Goal: Task Accomplishment & Management: Use online tool/utility

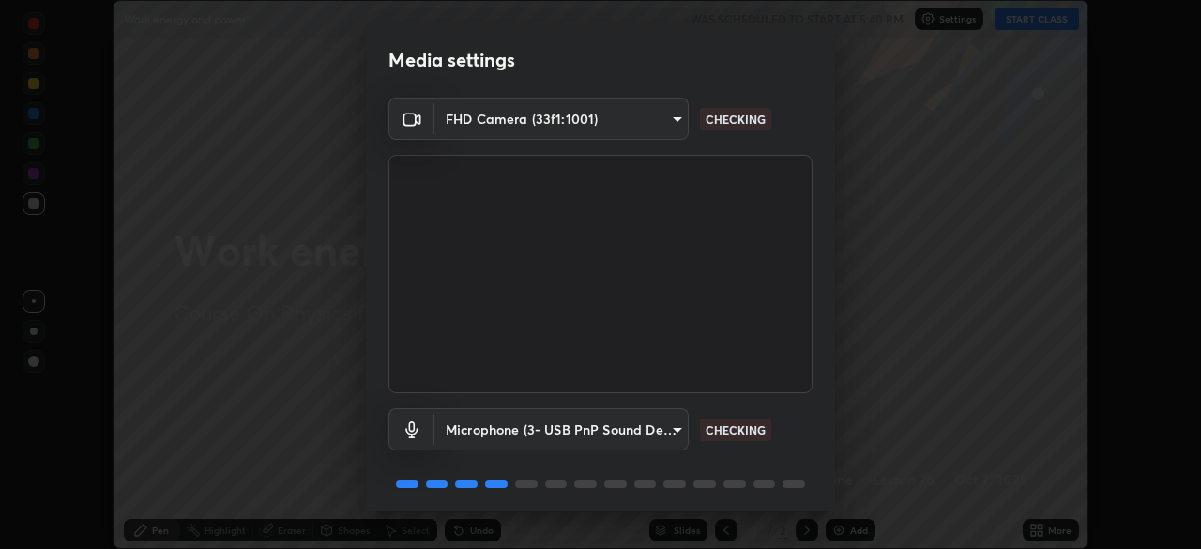
scroll to position [67, 0]
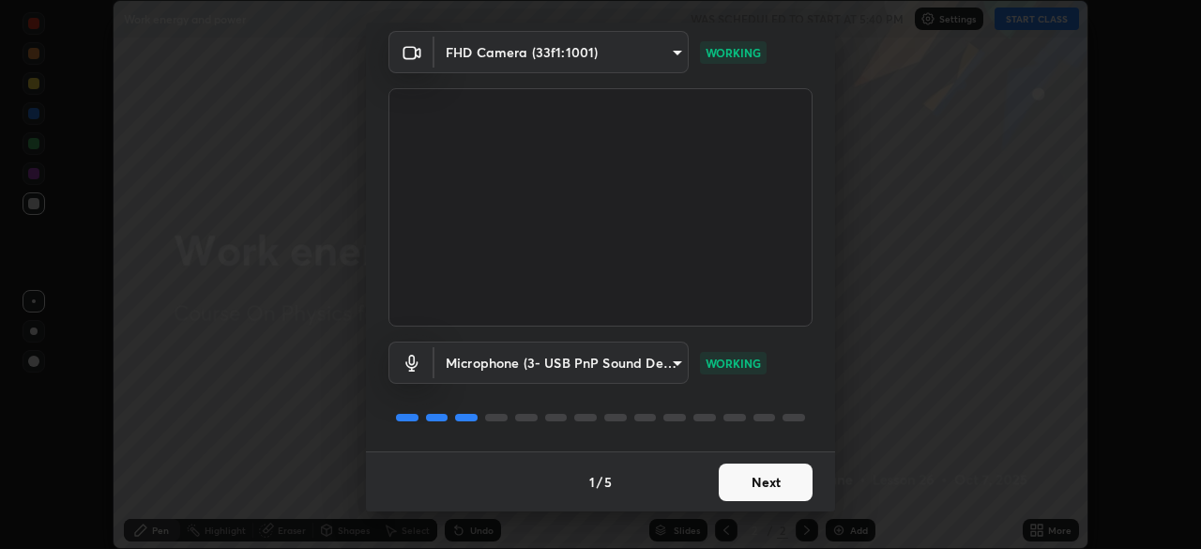
click at [752, 482] on button "Next" at bounding box center [766, 482] width 94 height 38
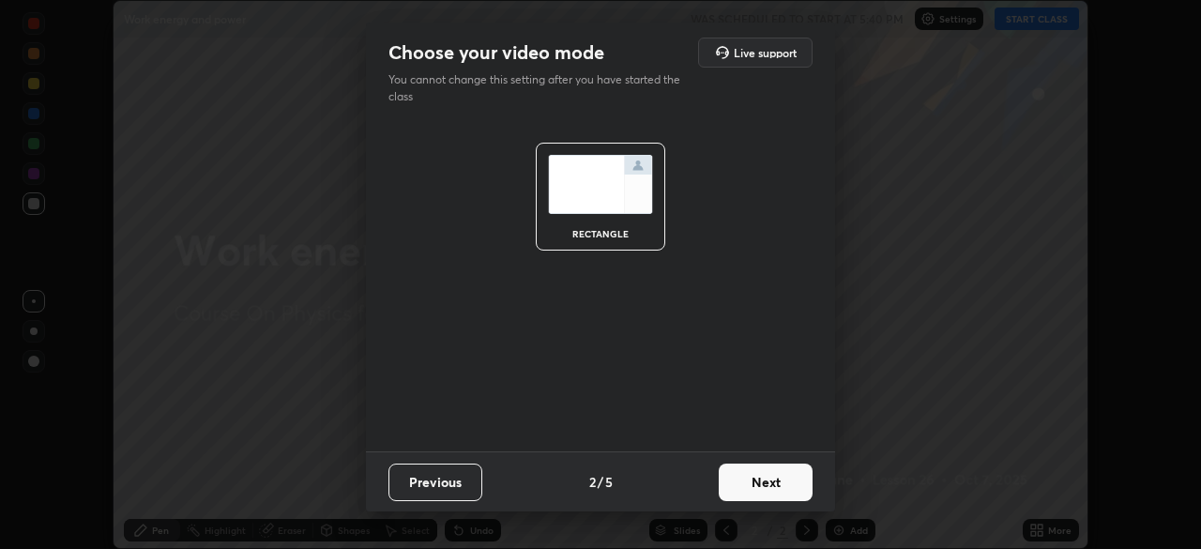
scroll to position [0, 0]
click at [742, 487] on button "Next" at bounding box center [766, 482] width 94 height 38
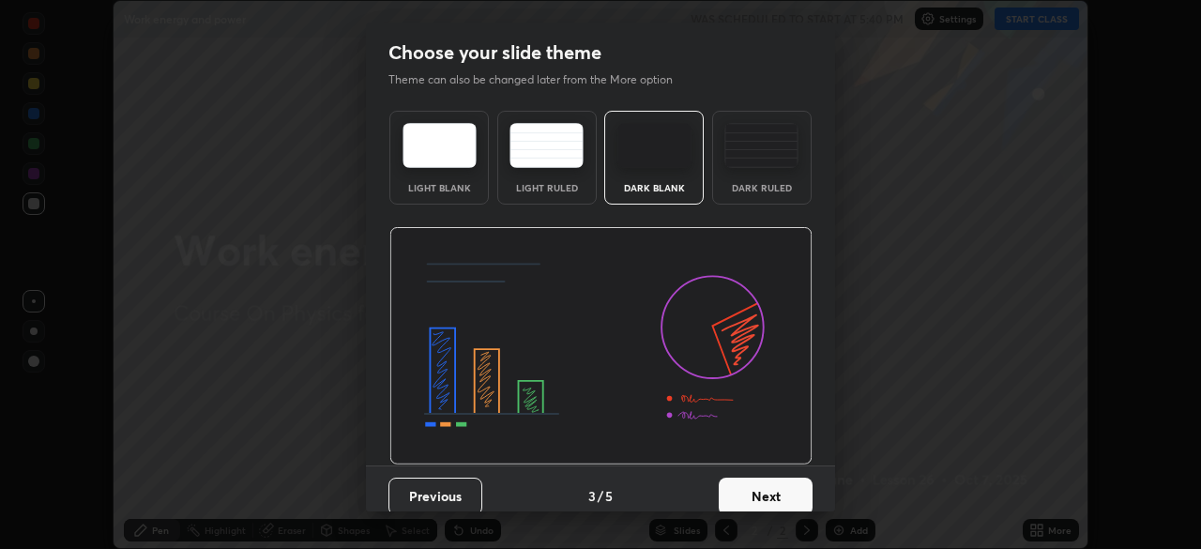
click at [770, 178] on div "Dark Ruled" at bounding box center [761, 158] width 99 height 94
click at [749, 497] on button "Next" at bounding box center [766, 497] width 94 height 38
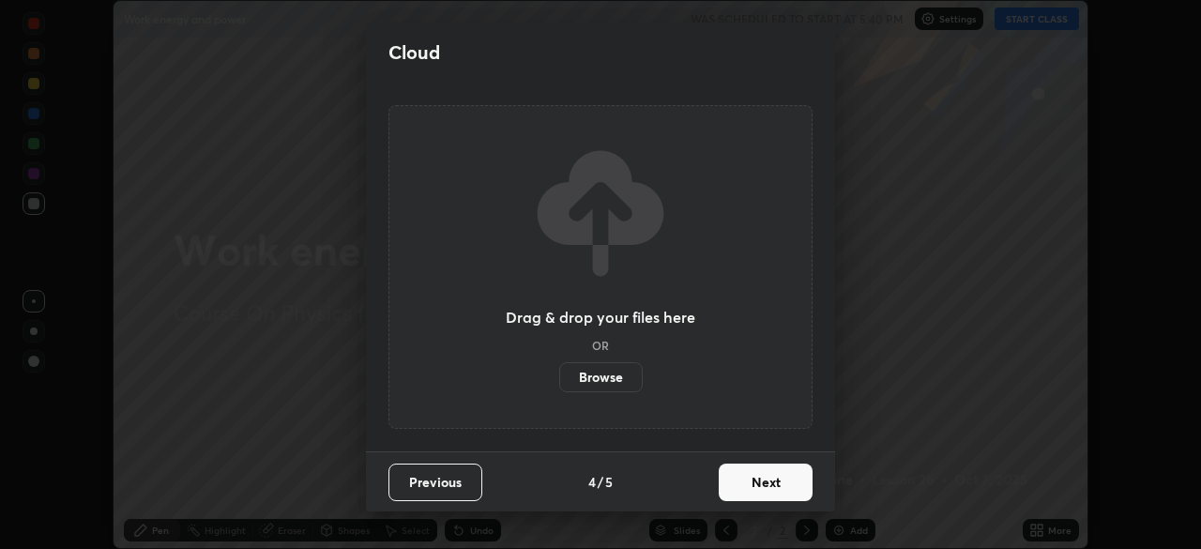
click at [751, 488] on button "Next" at bounding box center [766, 482] width 94 height 38
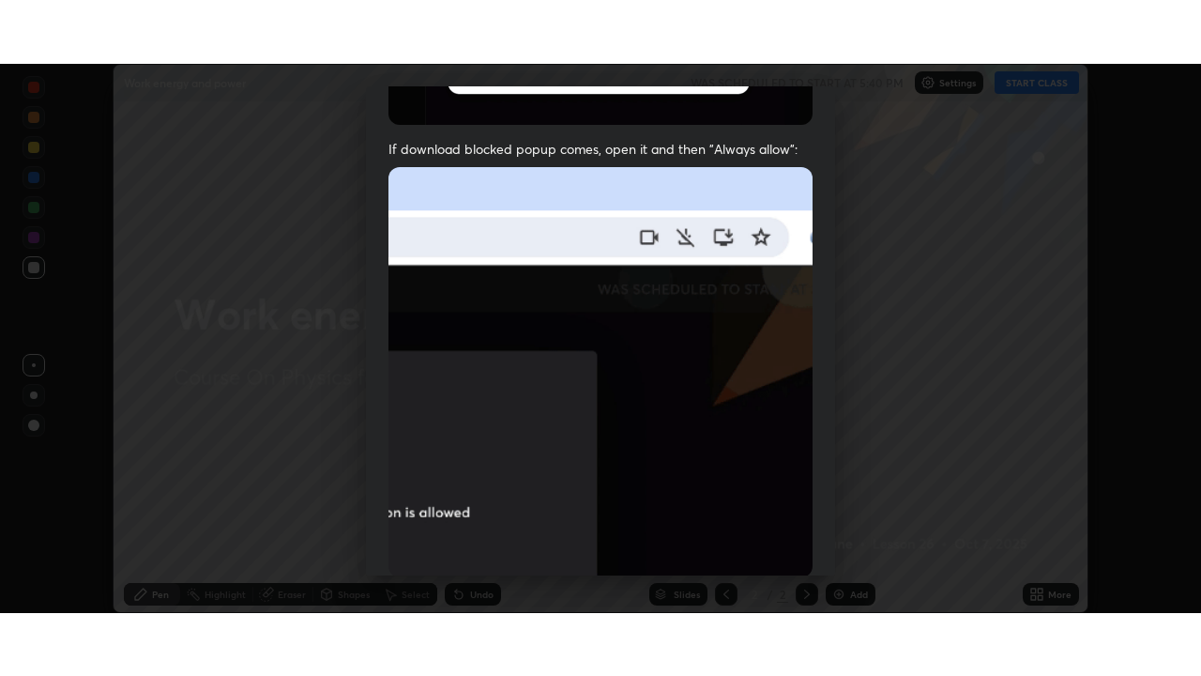
scroll to position [449, 0]
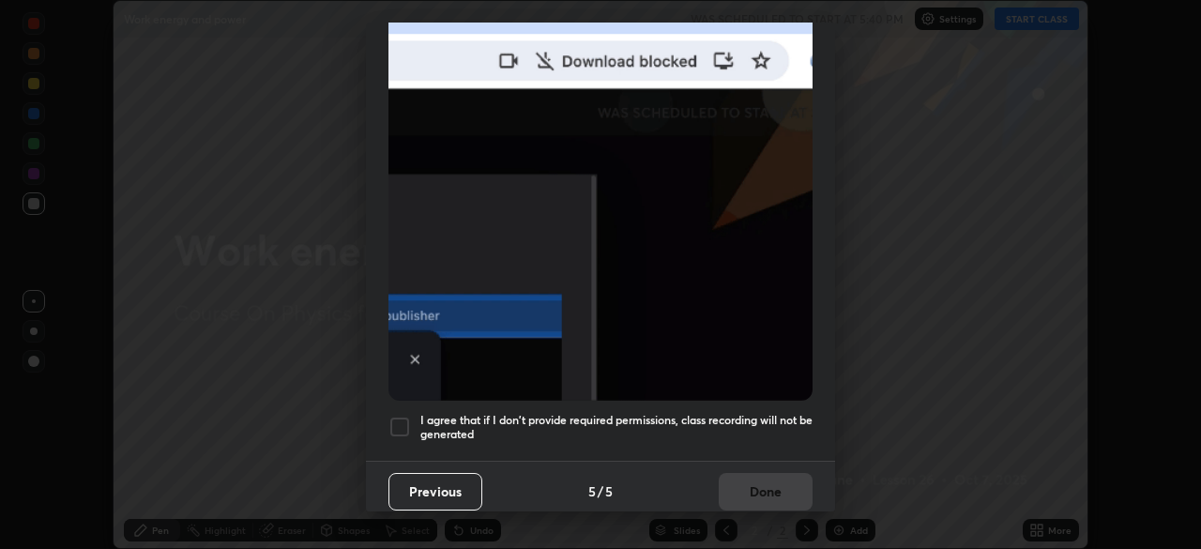
click at [744, 416] on h5 "I agree that if I don't provide required permissions, class recording will not …" at bounding box center [616, 427] width 392 height 29
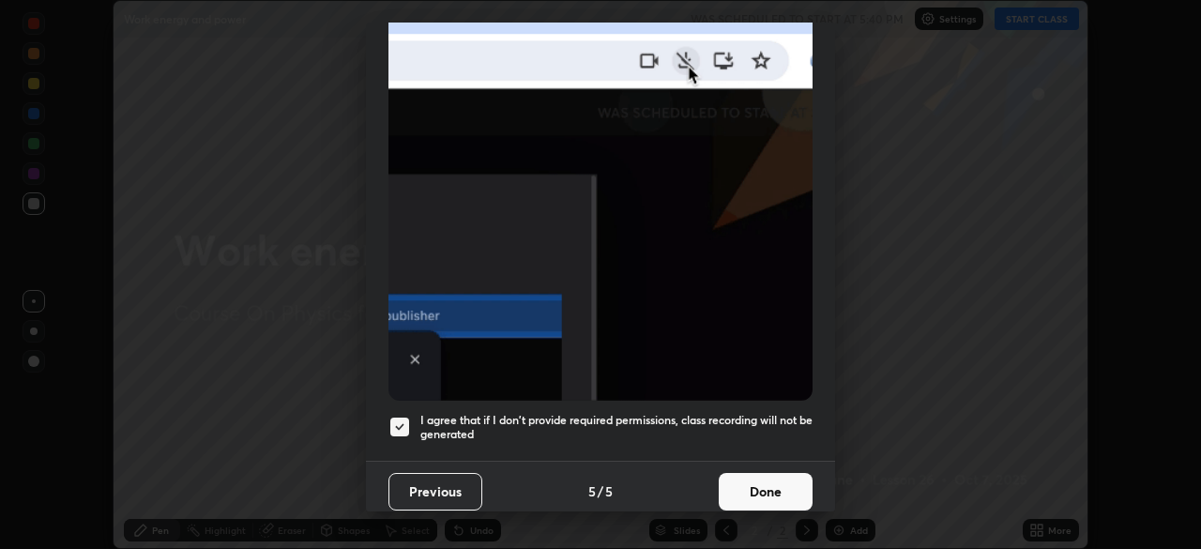
click at [743, 489] on button "Done" at bounding box center [766, 492] width 94 height 38
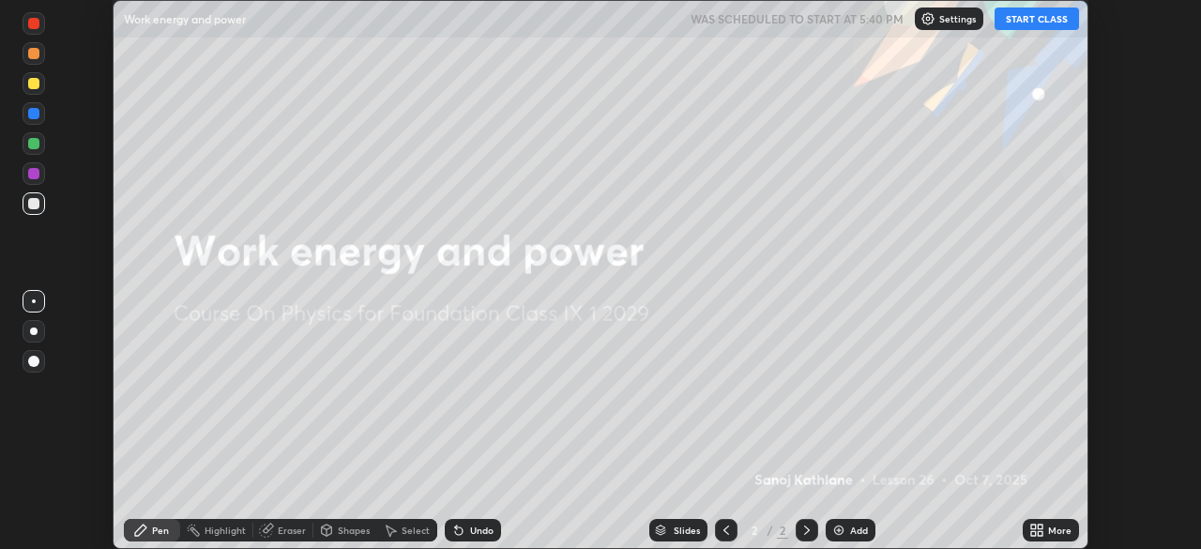
click at [1033, 16] on button "START CLASS" at bounding box center [1037, 19] width 84 height 23
click at [1045, 530] on div "More" at bounding box center [1051, 530] width 56 height 23
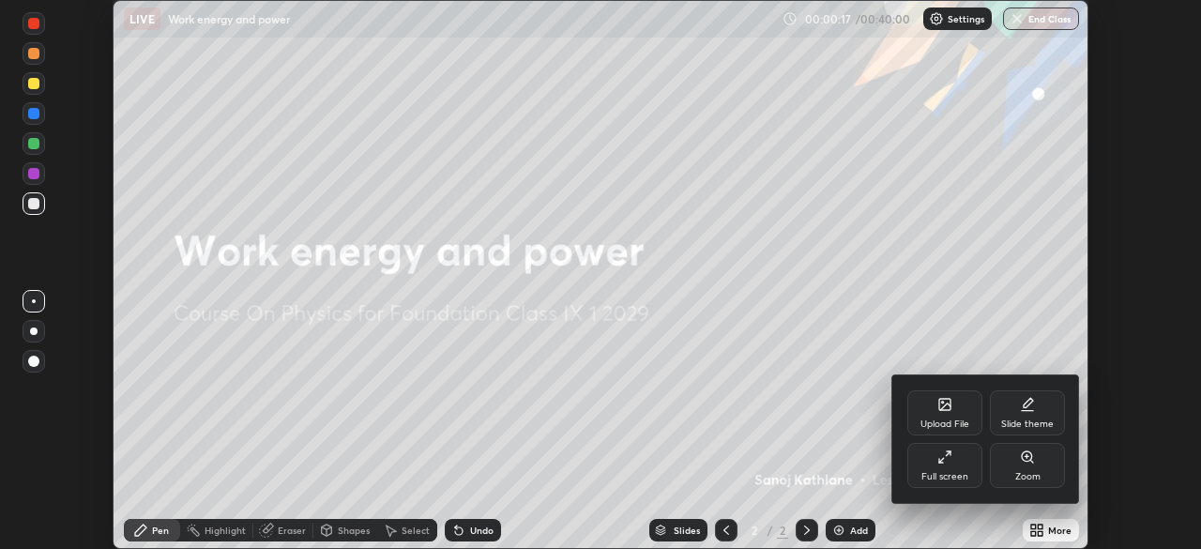
click at [945, 411] on icon at bounding box center [944, 404] width 15 height 15
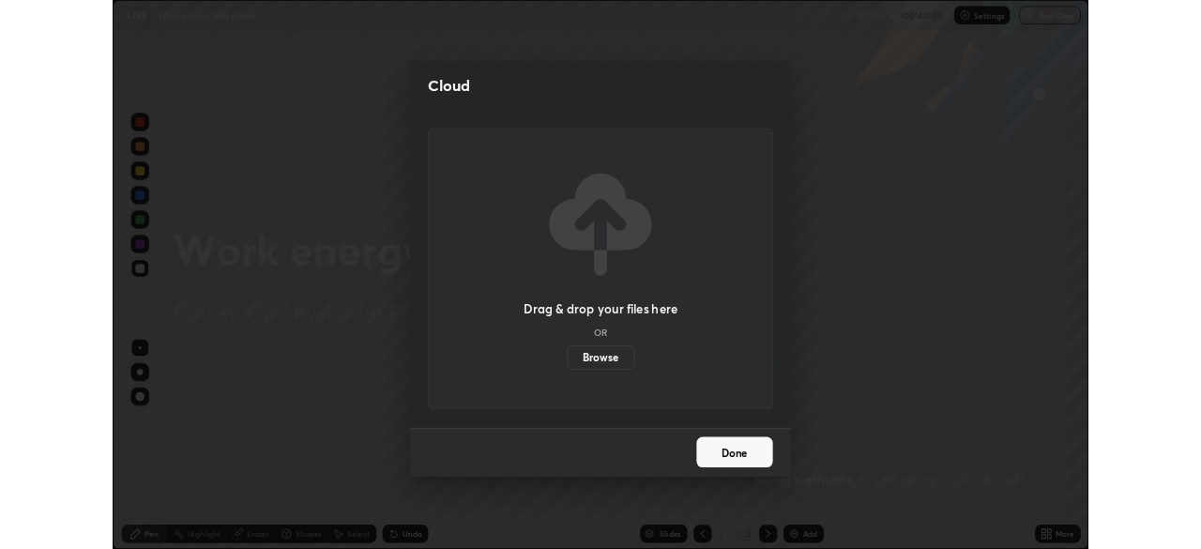
scroll to position [676, 1201]
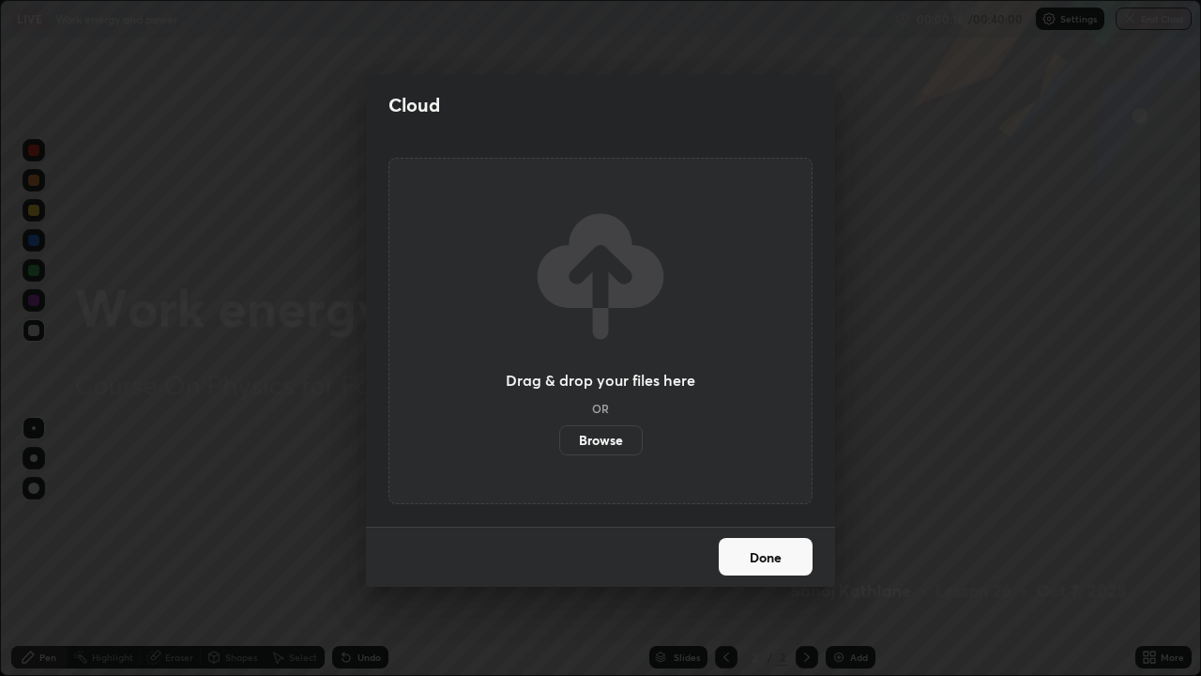
click at [583, 439] on label "Browse" at bounding box center [601, 440] width 84 height 30
click at [559, 439] on input "Browse" at bounding box center [559, 440] width 0 height 30
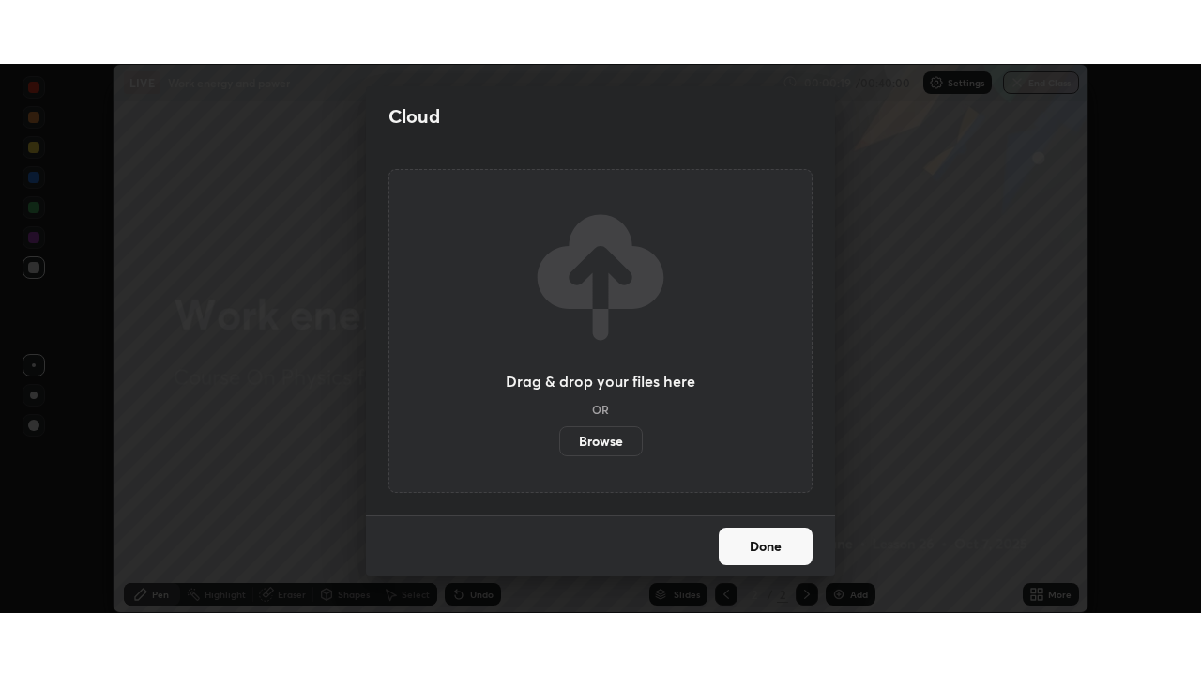
scroll to position [93276, 92624]
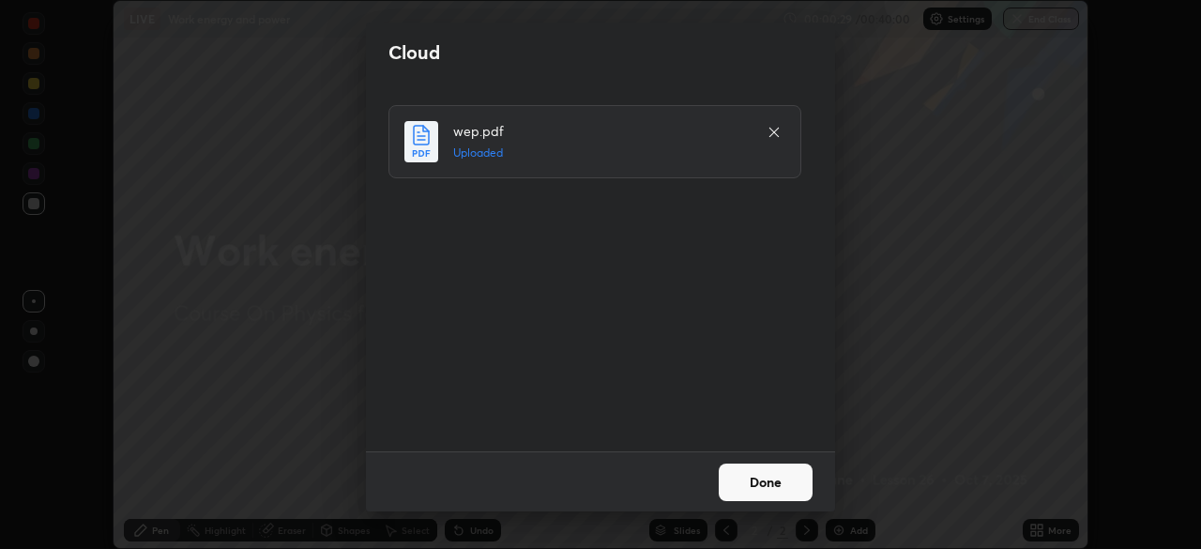
click at [767, 491] on button "Done" at bounding box center [766, 482] width 94 height 38
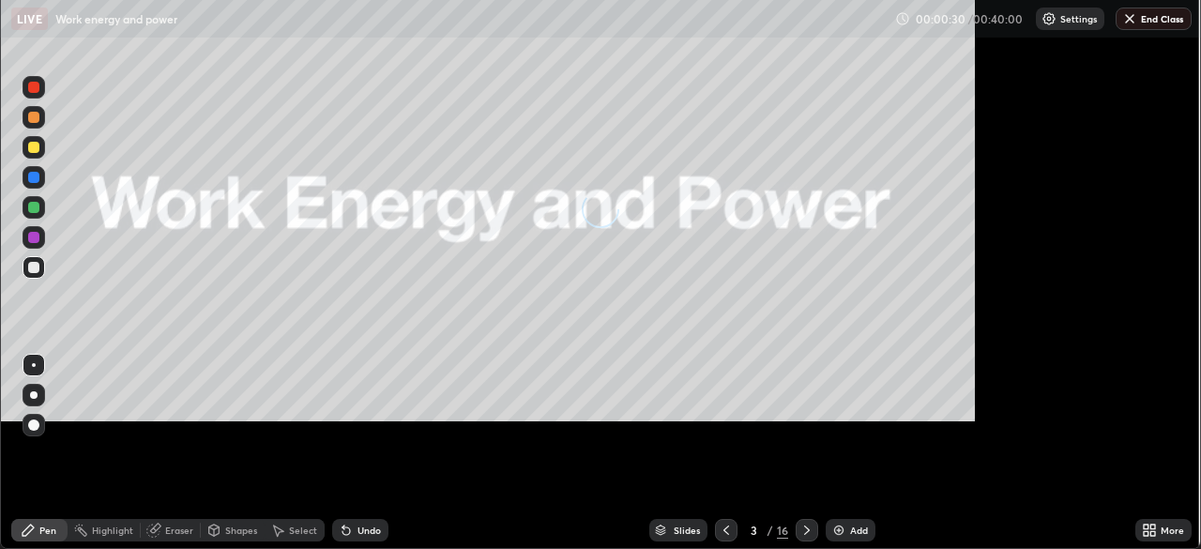
scroll to position [676, 1201]
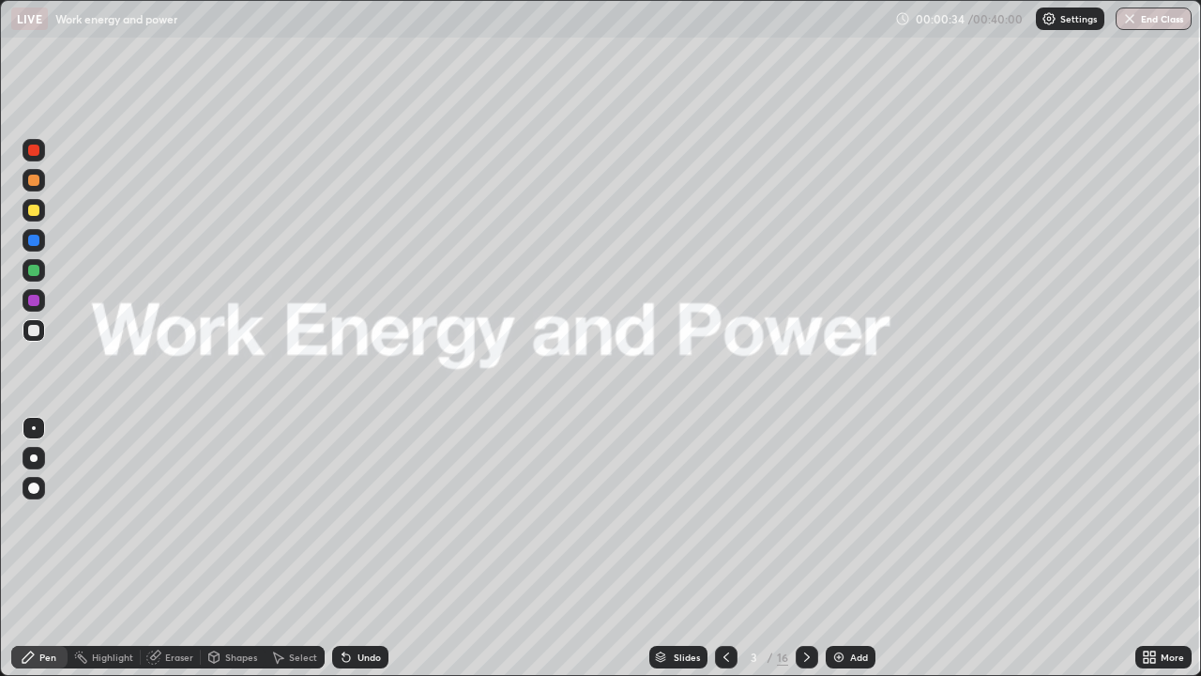
click at [803, 548] on icon at bounding box center [806, 656] width 15 height 15
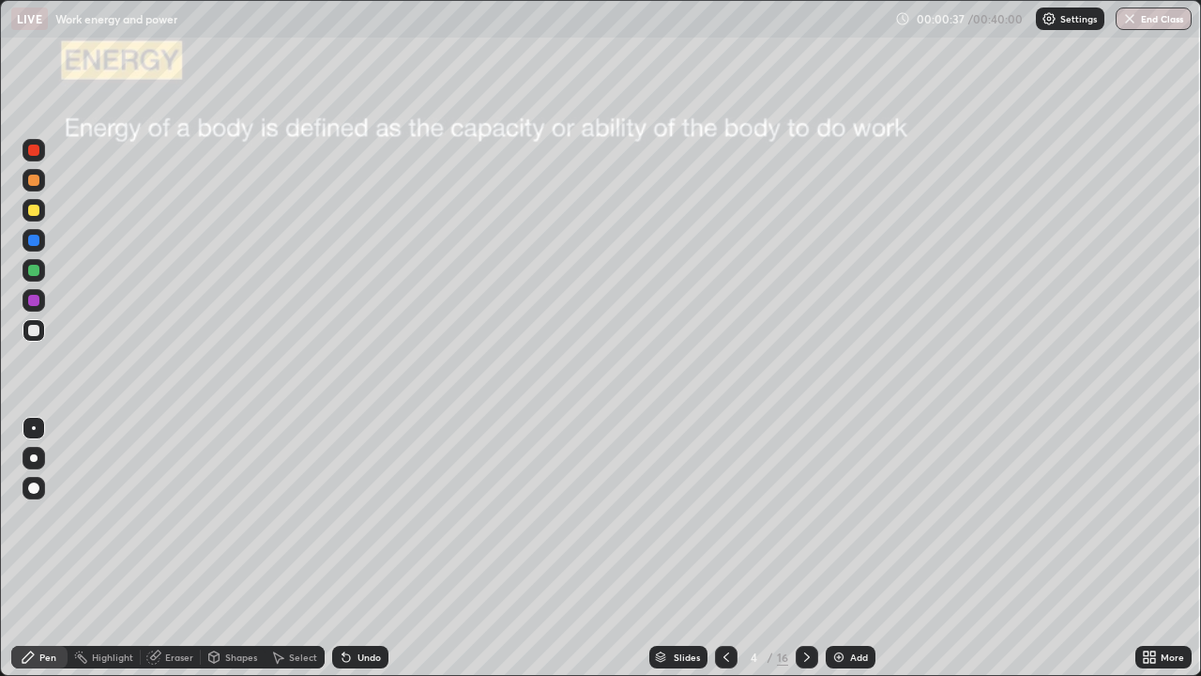
click at [715, 548] on div at bounding box center [726, 657] width 23 height 23
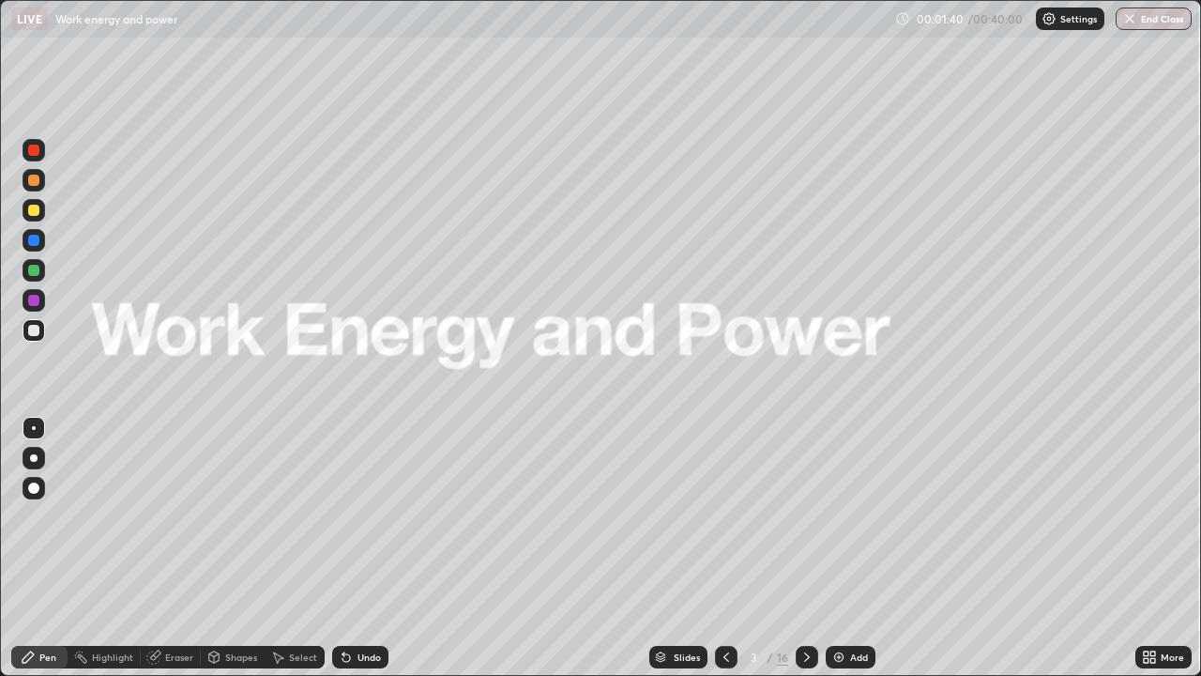
click at [804, 548] on icon at bounding box center [806, 656] width 15 height 15
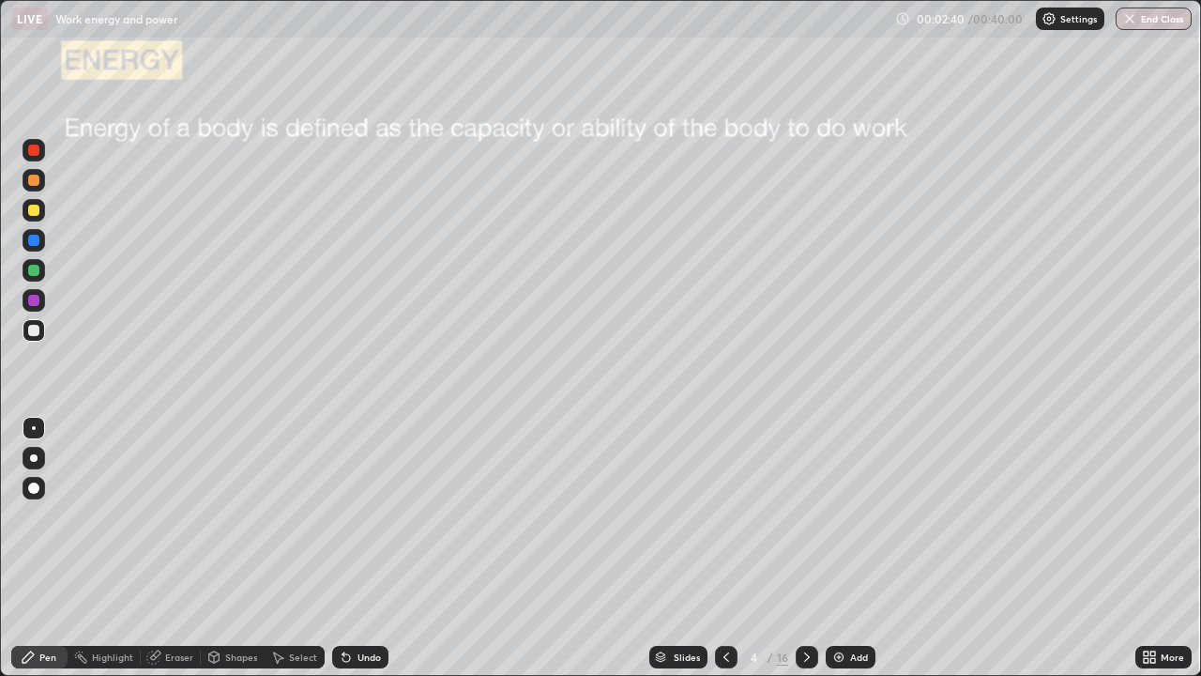
click at [32, 303] on div at bounding box center [33, 300] width 11 height 11
click at [32, 297] on div at bounding box center [33, 300] width 11 height 11
click at [32, 460] on div at bounding box center [34, 458] width 8 height 8
click at [357, 548] on div "Undo" at bounding box center [368, 656] width 23 height 9
click at [342, 548] on icon at bounding box center [343, 653] width 2 height 2
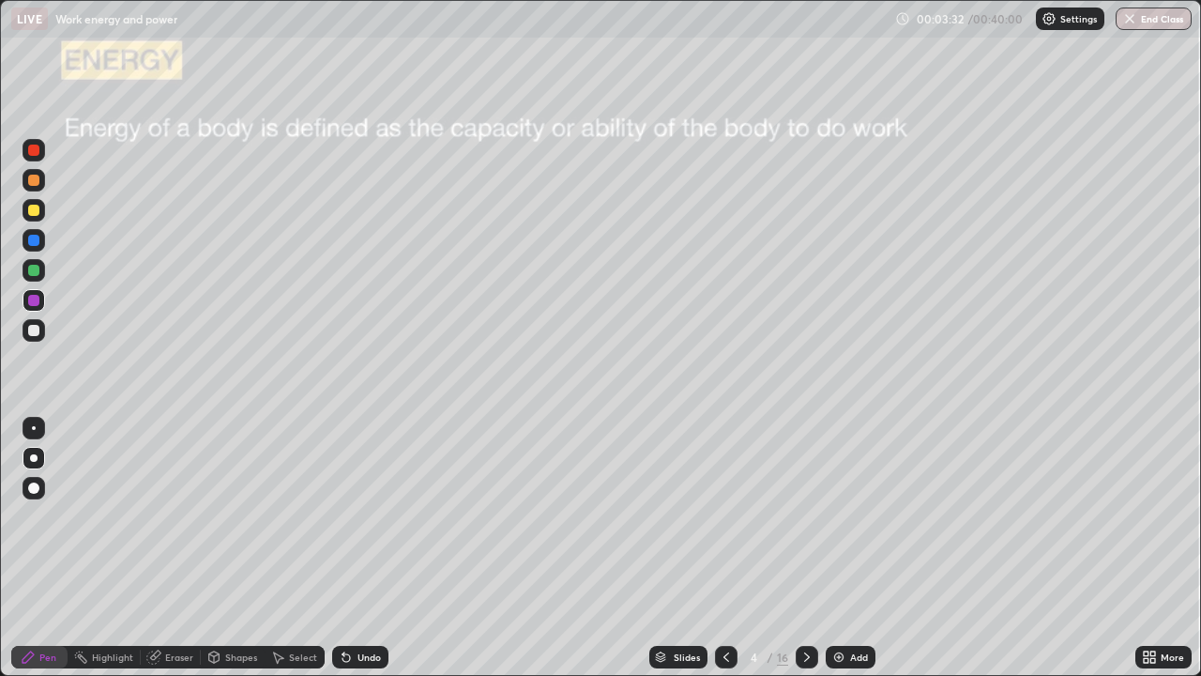
click at [354, 548] on div "Undo" at bounding box center [360, 657] width 56 height 23
click at [805, 548] on icon at bounding box center [806, 656] width 15 height 15
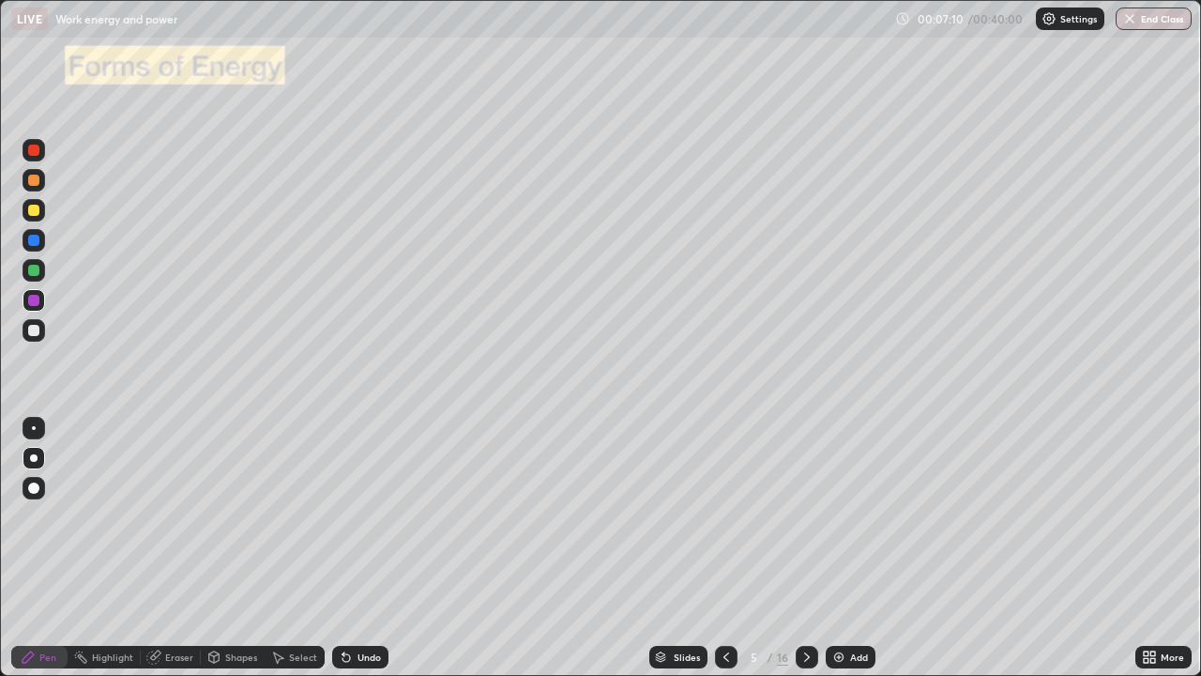
click at [34, 181] on div at bounding box center [33, 180] width 11 height 11
click at [368, 548] on div "Undo" at bounding box center [368, 656] width 23 height 9
click at [362, 548] on div "Undo" at bounding box center [368, 656] width 23 height 9
click at [796, 548] on div at bounding box center [807, 657] width 23 height 23
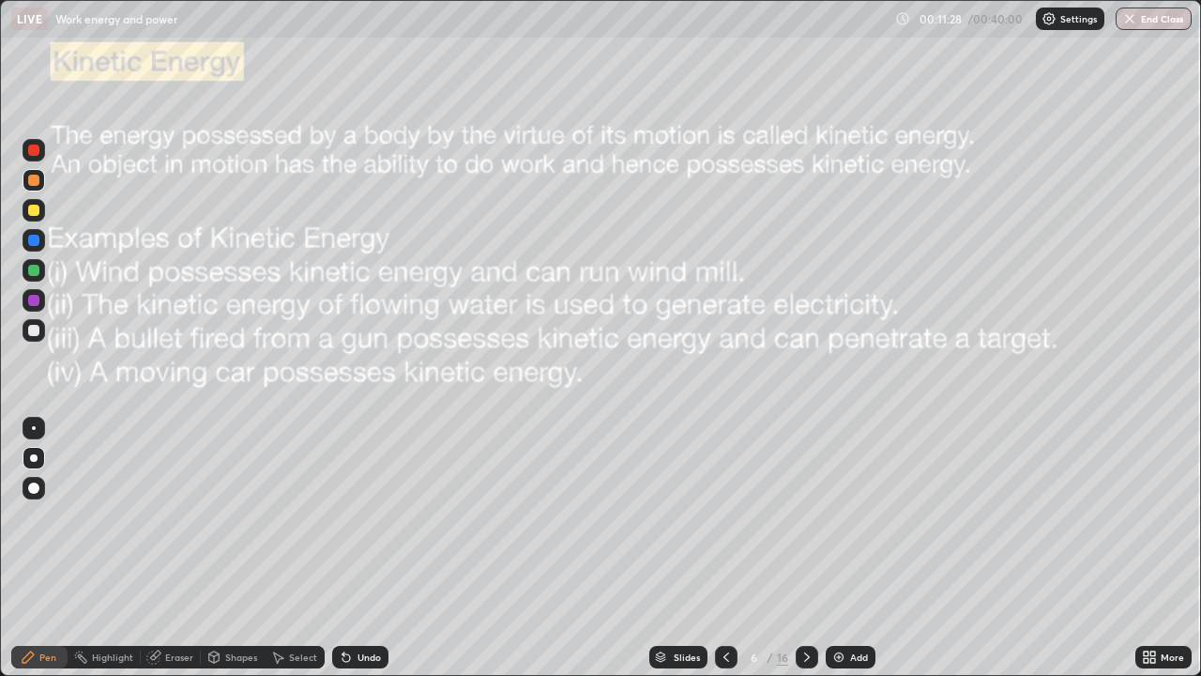
click at [34, 183] on div at bounding box center [33, 180] width 11 height 11
click at [805, 548] on icon at bounding box center [806, 656] width 15 height 15
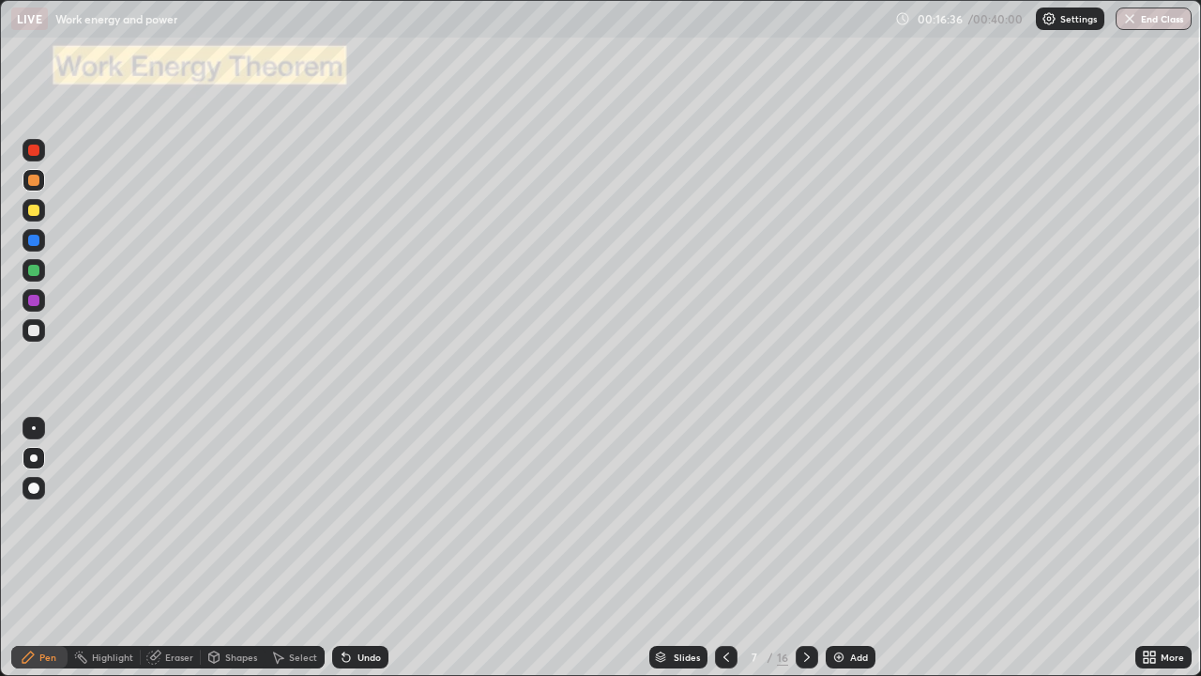
click at [41, 462] on div at bounding box center [34, 458] width 23 height 23
click at [39, 466] on div at bounding box center [34, 458] width 23 height 23
click at [33, 328] on div at bounding box center [33, 330] width 11 height 11
click at [31, 171] on div at bounding box center [34, 180] width 23 height 23
click at [37, 329] on div at bounding box center [33, 330] width 11 height 11
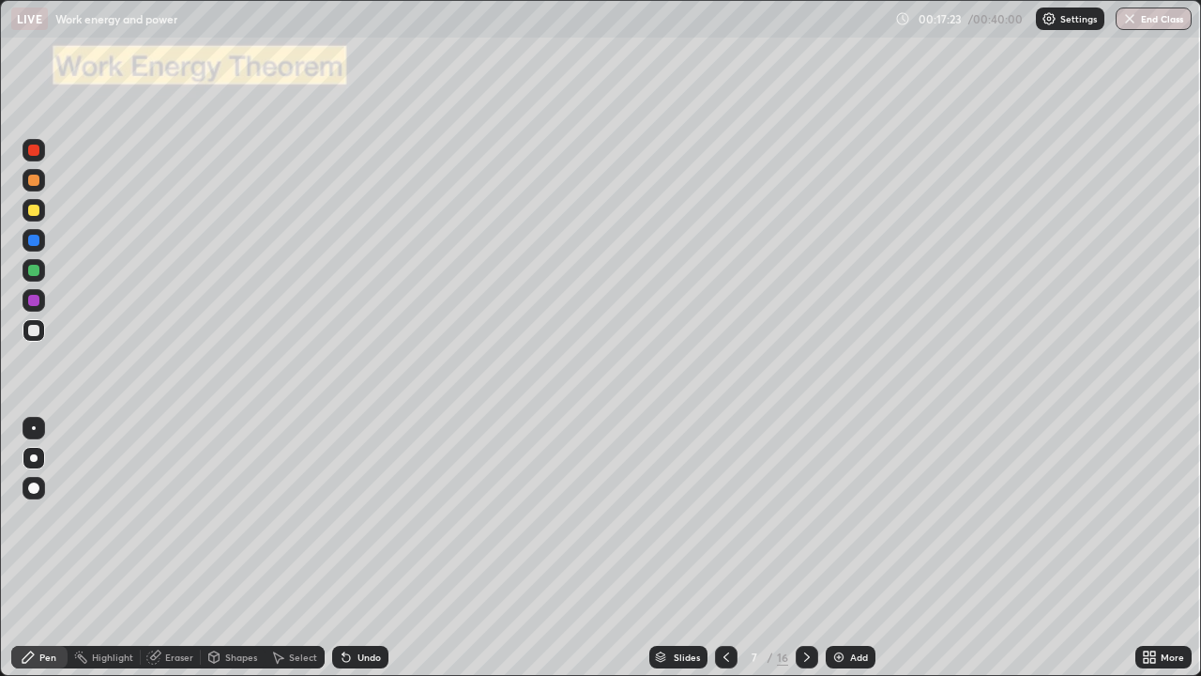
click at [35, 180] on div at bounding box center [33, 180] width 11 height 11
click at [37, 179] on div at bounding box center [33, 180] width 11 height 11
click at [32, 330] on div at bounding box center [33, 330] width 11 height 11
click at [805, 548] on icon at bounding box center [806, 656] width 15 height 15
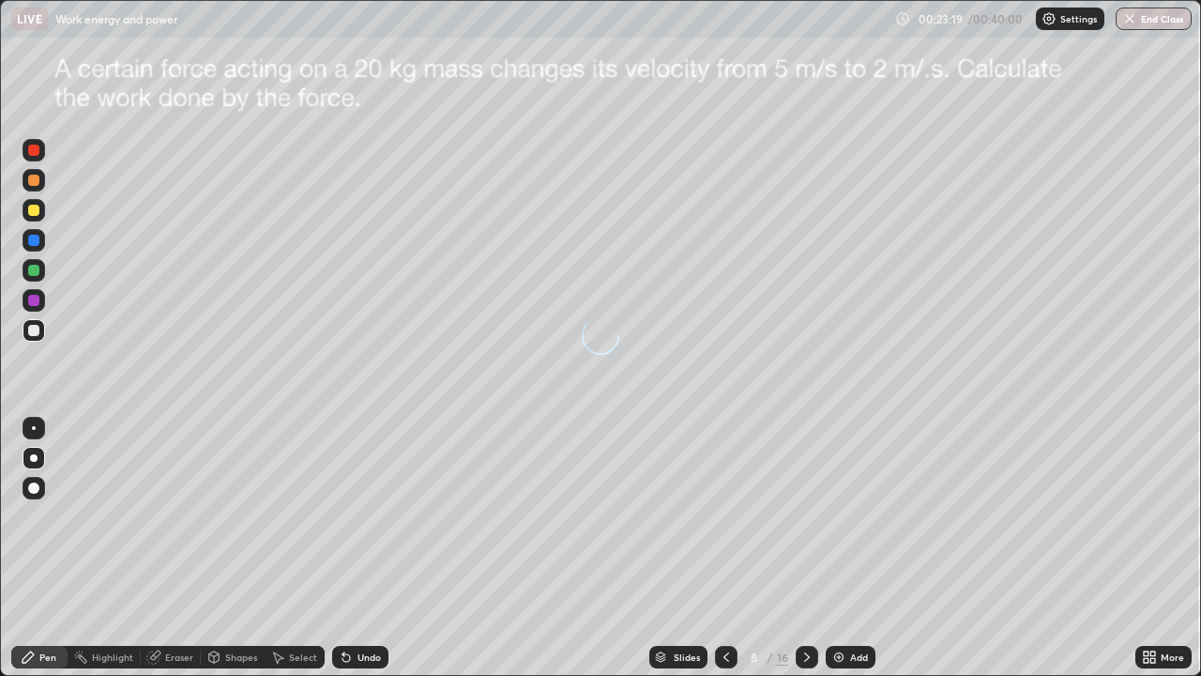
click at [724, 548] on icon at bounding box center [726, 656] width 15 height 15
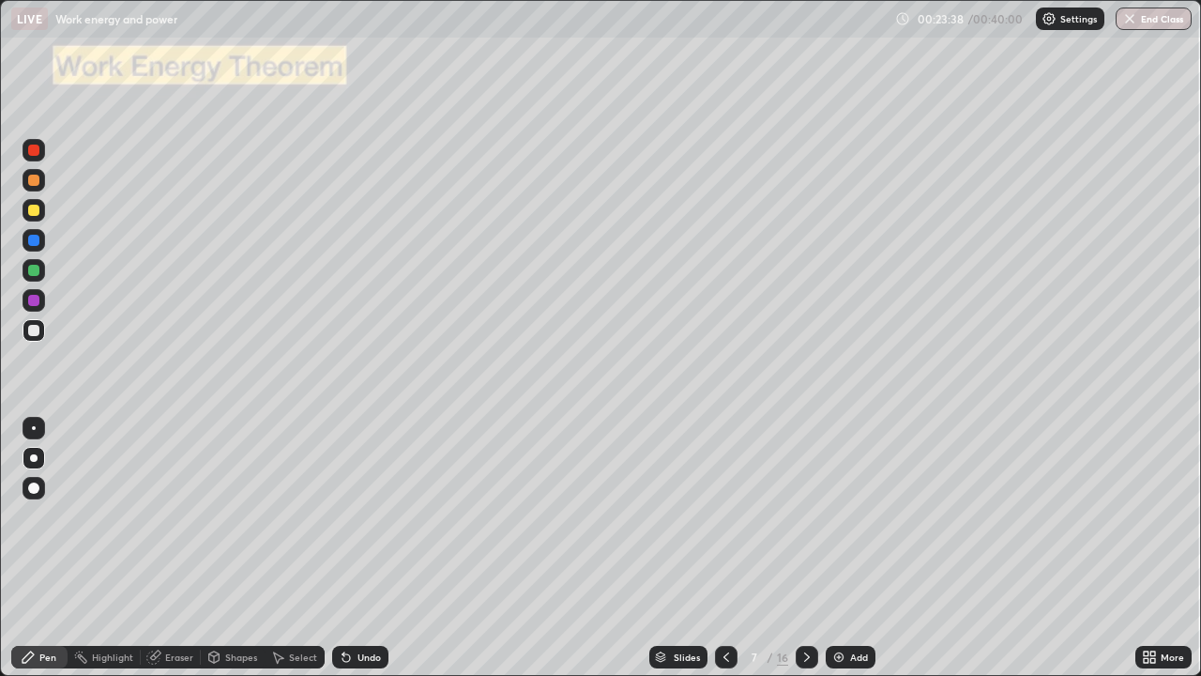
click at [799, 548] on div at bounding box center [807, 657] width 23 height 23
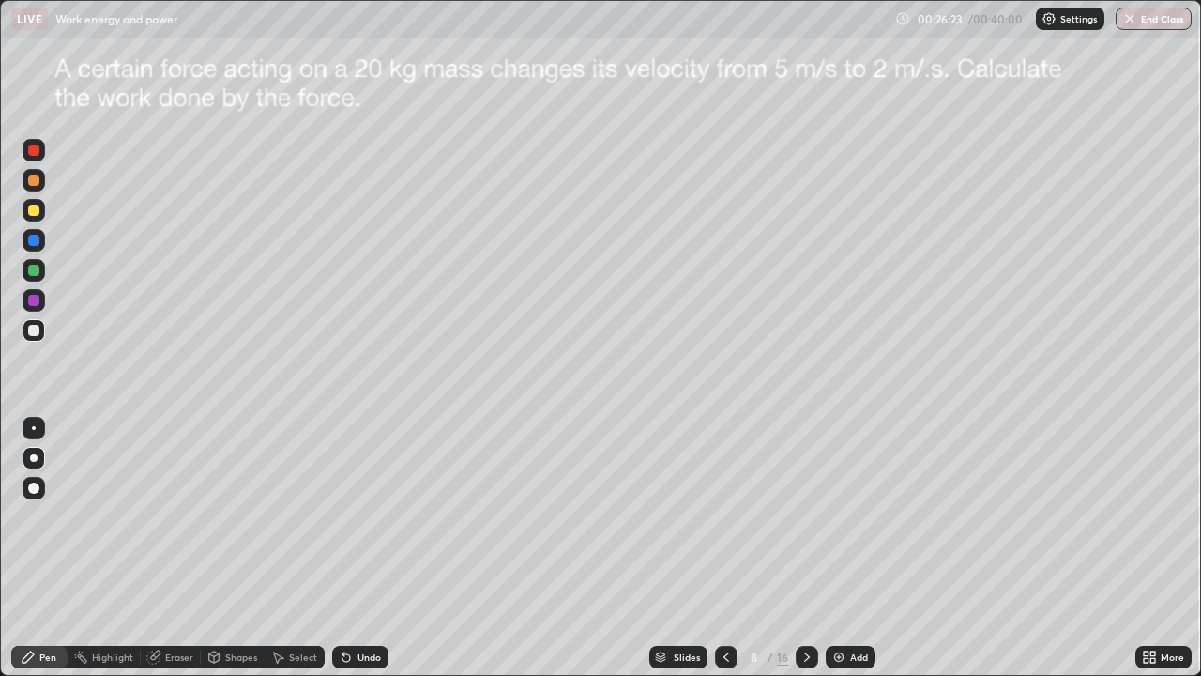
click at [31, 297] on div at bounding box center [33, 300] width 11 height 11
click at [362, 548] on div "Undo" at bounding box center [360, 657] width 56 height 23
click at [796, 548] on div at bounding box center [807, 657] width 23 height 23
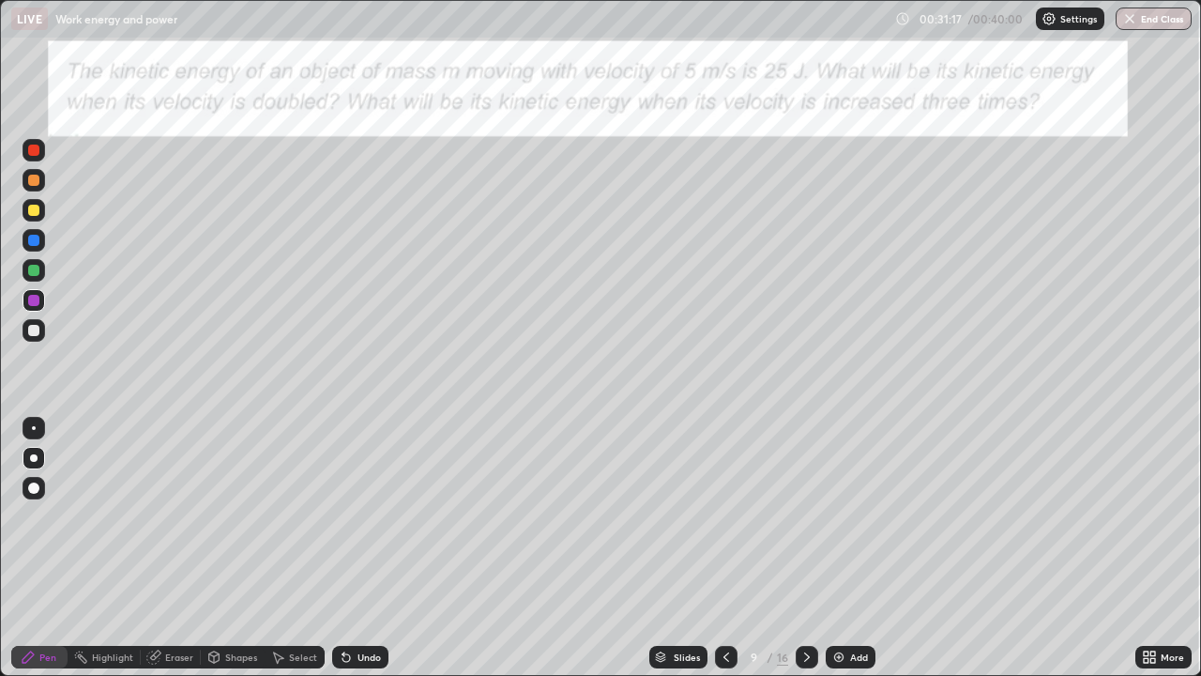
click at [355, 548] on div "Undo" at bounding box center [360, 657] width 56 height 23
click at [293, 548] on div "Select" at bounding box center [303, 656] width 28 height 9
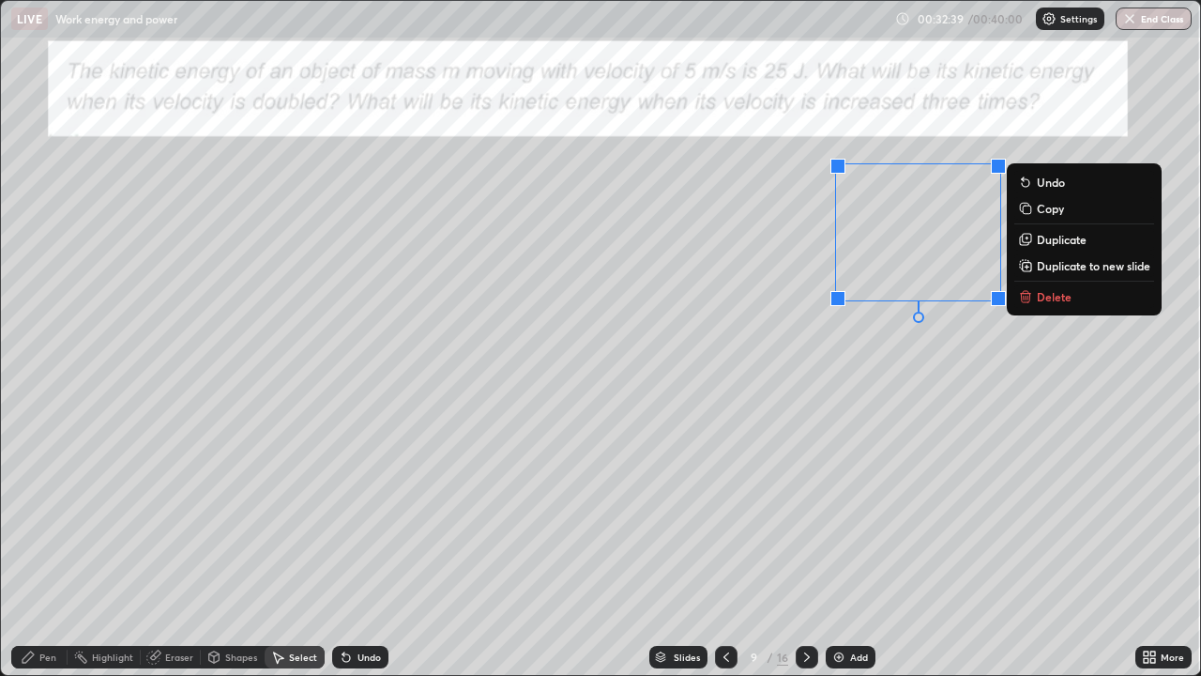
click at [1054, 299] on p "Delete" at bounding box center [1054, 296] width 35 height 15
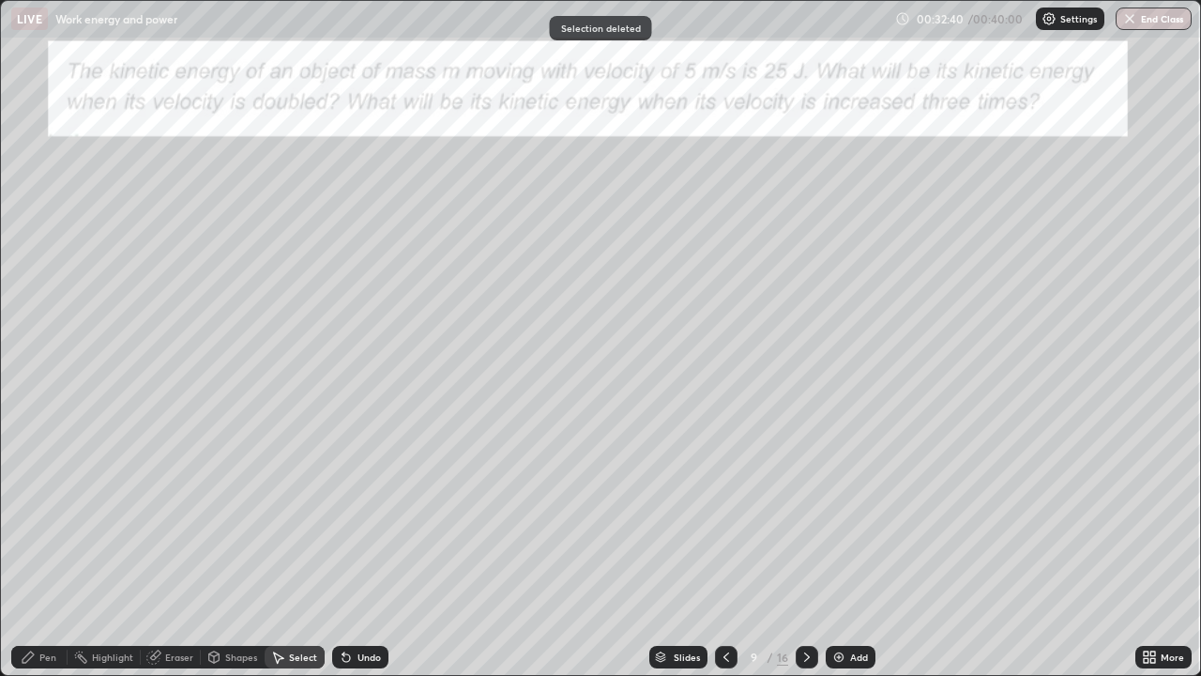
click at [38, 548] on div "Pen" at bounding box center [39, 657] width 56 height 23
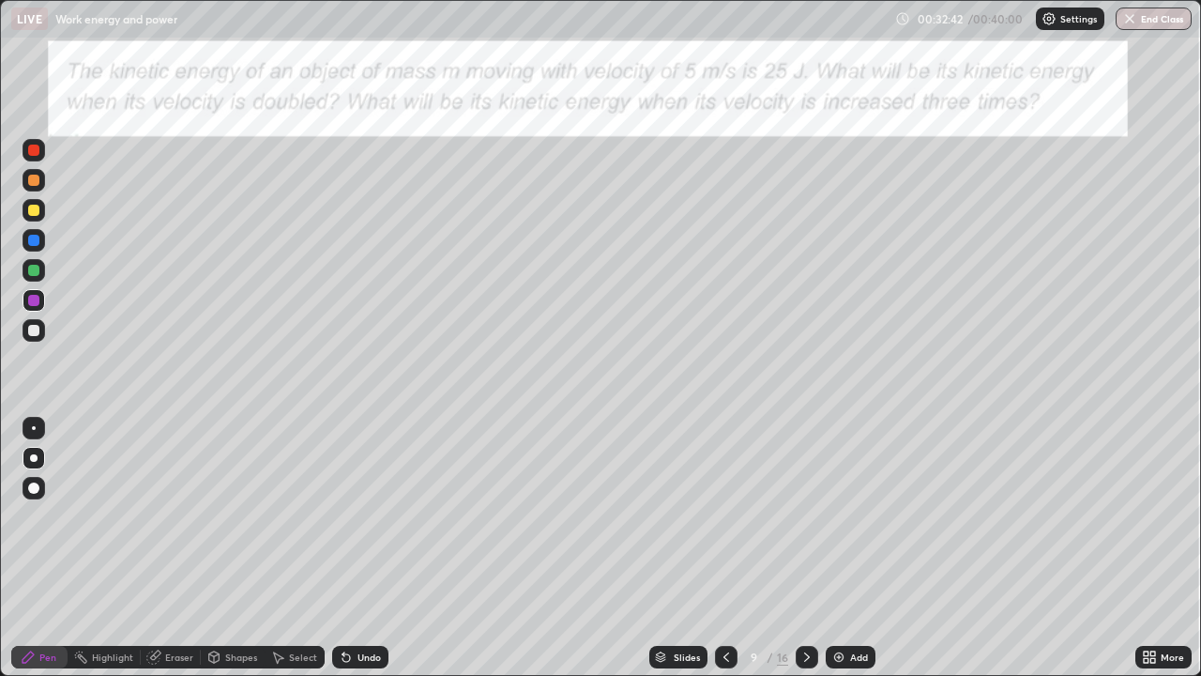
click at [32, 266] on div at bounding box center [33, 270] width 11 height 11
click at [803, 548] on icon at bounding box center [806, 656] width 15 height 15
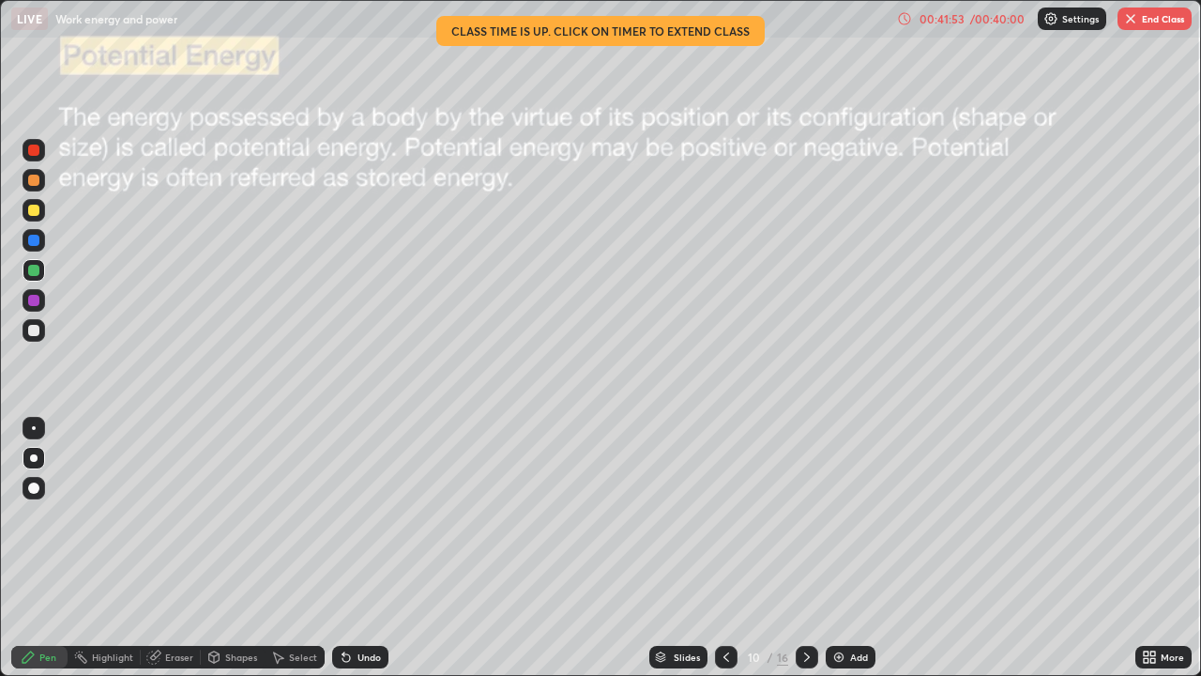
click at [1157, 14] on button "End Class" at bounding box center [1154, 19] width 74 height 23
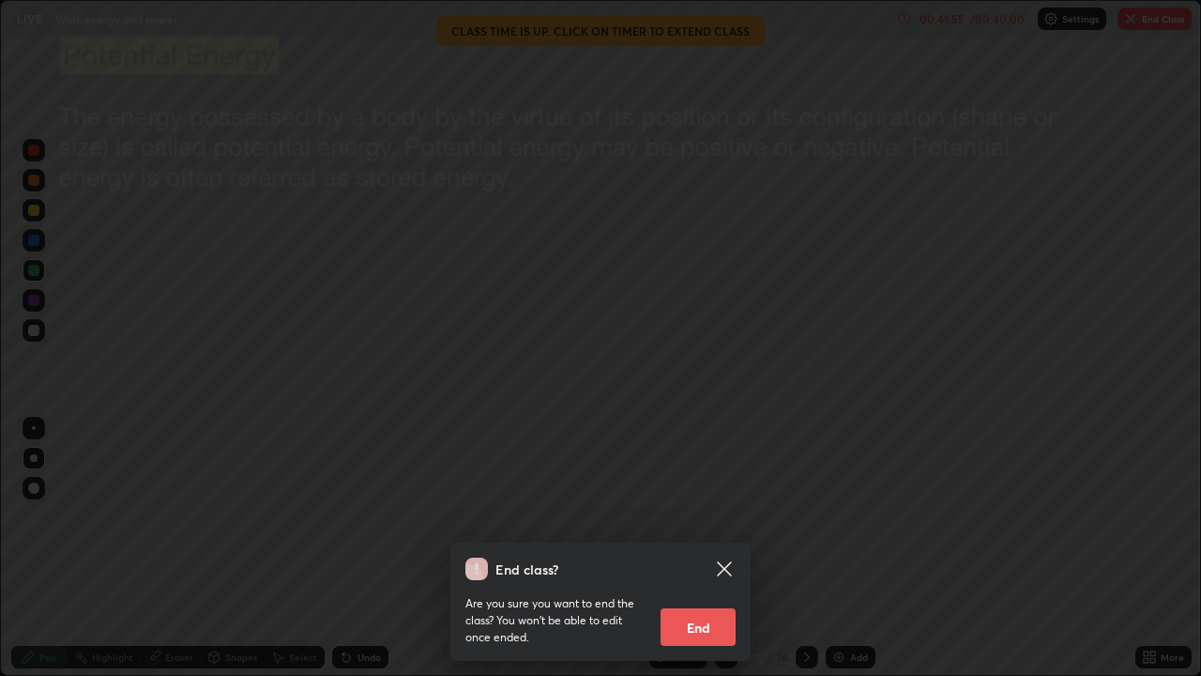
click at [691, 548] on button "End" at bounding box center [698, 627] width 75 height 38
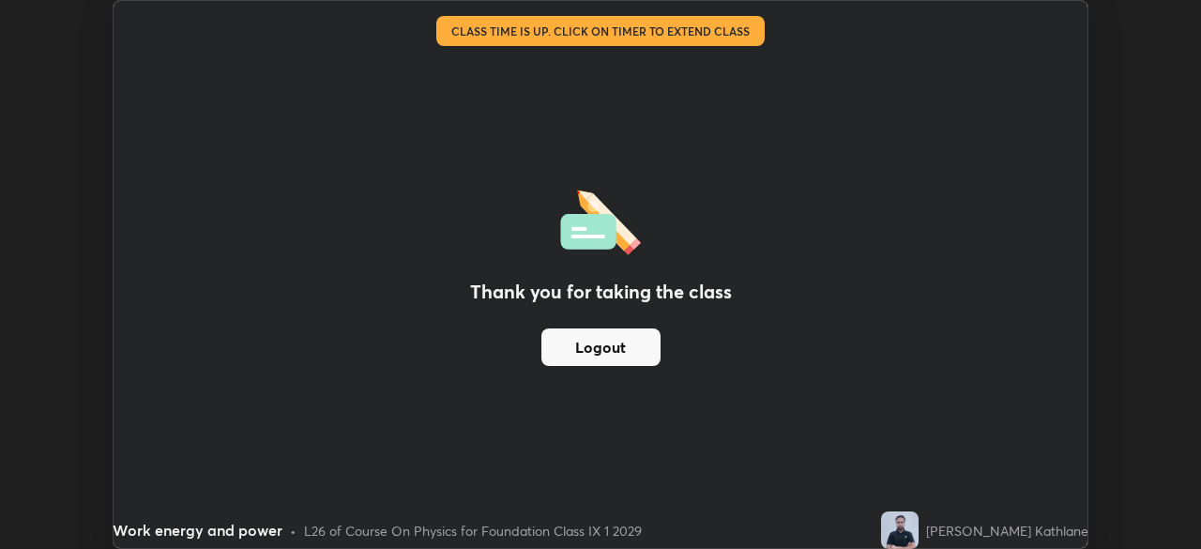
scroll to position [93276, 92624]
